Goal: Download file/media

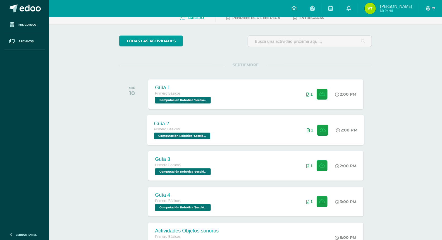
scroll to position [62, 0]
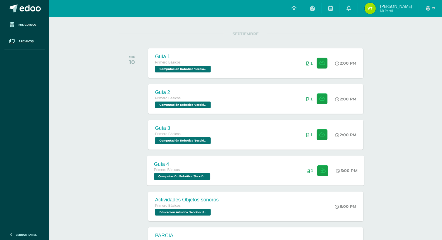
click at [201, 163] on div "Guía 4" at bounding box center [183, 164] width 58 height 6
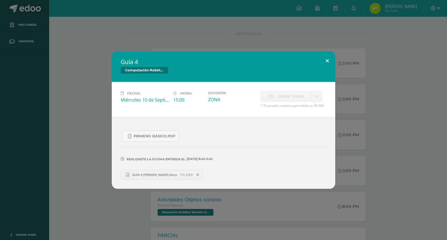
click at [324, 61] on button at bounding box center [327, 60] width 16 height 19
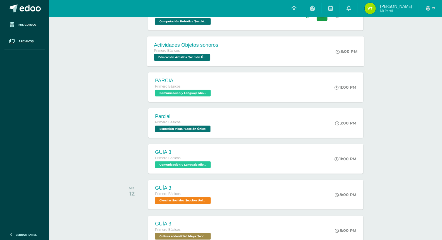
scroll to position [217, 0]
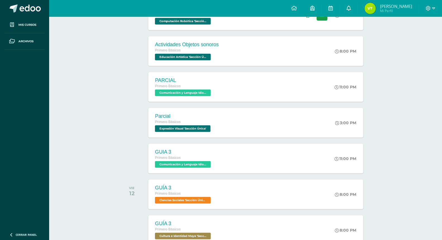
click at [351, 9] on icon at bounding box center [349, 8] width 4 height 5
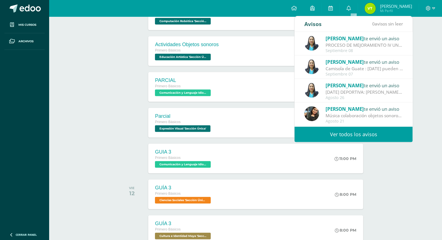
click at [110, 91] on div "todas las Actividades No tienes actividades Échale un vistazo a los demás perío…" at bounding box center [245, 111] width 275 height 546
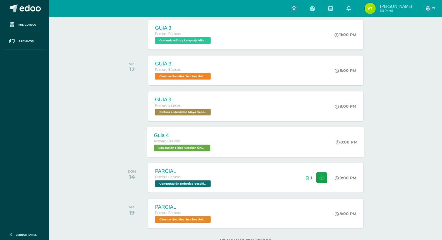
scroll to position [341, 0]
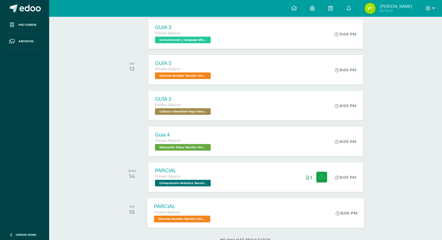
click at [193, 206] on div "PARCIAL" at bounding box center [183, 206] width 58 height 6
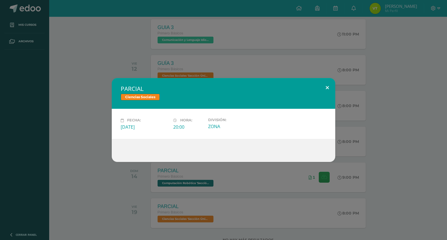
click at [324, 89] on button at bounding box center [327, 87] width 16 height 19
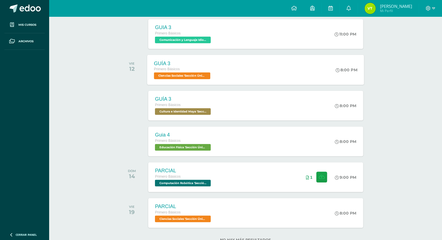
click at [210, 75] on span "Ciencias Sociales 'Sección Única'" at bounding box center [182, 75] width 56 height 7
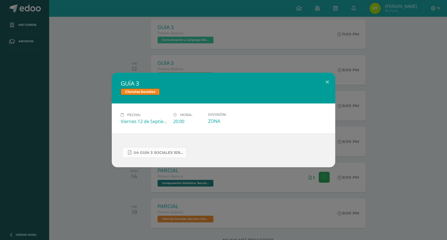
click at [157, 155] on span "U4 GUÍA 3 SOCIALES 1ERO.pdf" at bounding box center [159, 152] width 50 height 4
click at [325, 83] on button at bounding box center [327, 82] width 16 height 19
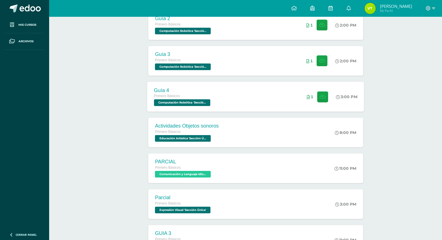
scroll to position [155, 0]
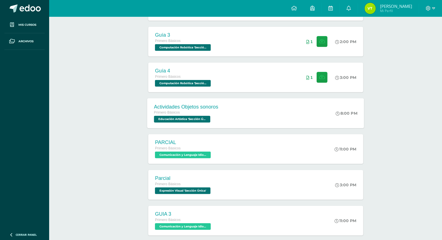
click at [196, 116] on span "Educación Artística 'Sección Única'" at bounding box center [182, 119] width 56 height 7
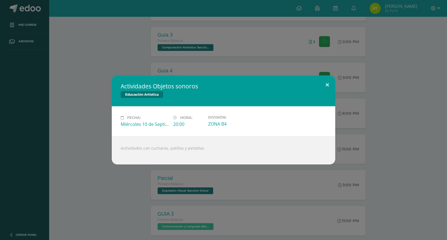
click at [325, 84] on button at bounding box center [327, 84] width 16 height 19
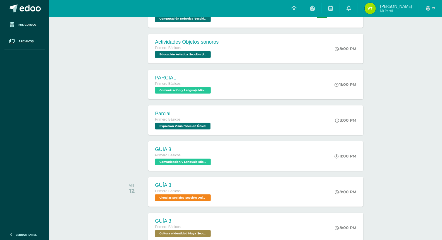
scroll to position [186, 0]
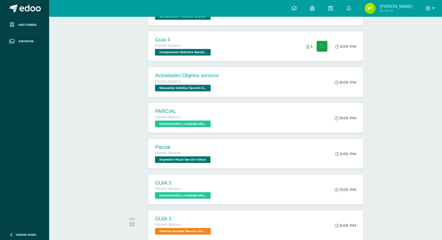
click at [175, 172] on div "SEPTIEMBRE MIÉ 10 Guía 1 Primero Básicos Computación Robótica 'Sección Única' 2…" at bounding box center [245, 147] width 253 height 474
click at [175, 182] on div "GUIA 3" at bounding box center [183, 183] width 58 height 6
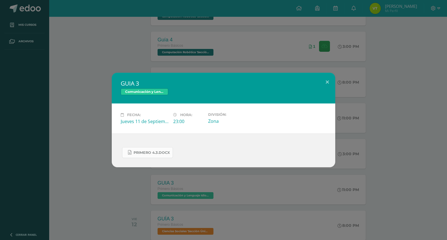
click at [165, 155] on link "PRIMERO 4.3.docx" at bounding box center [147, 152] width 51 height 11
click at [331, 79] on button at bounding box center [327, 82] width 16 height 19
